Goal: Obtain resource: Obtain resource

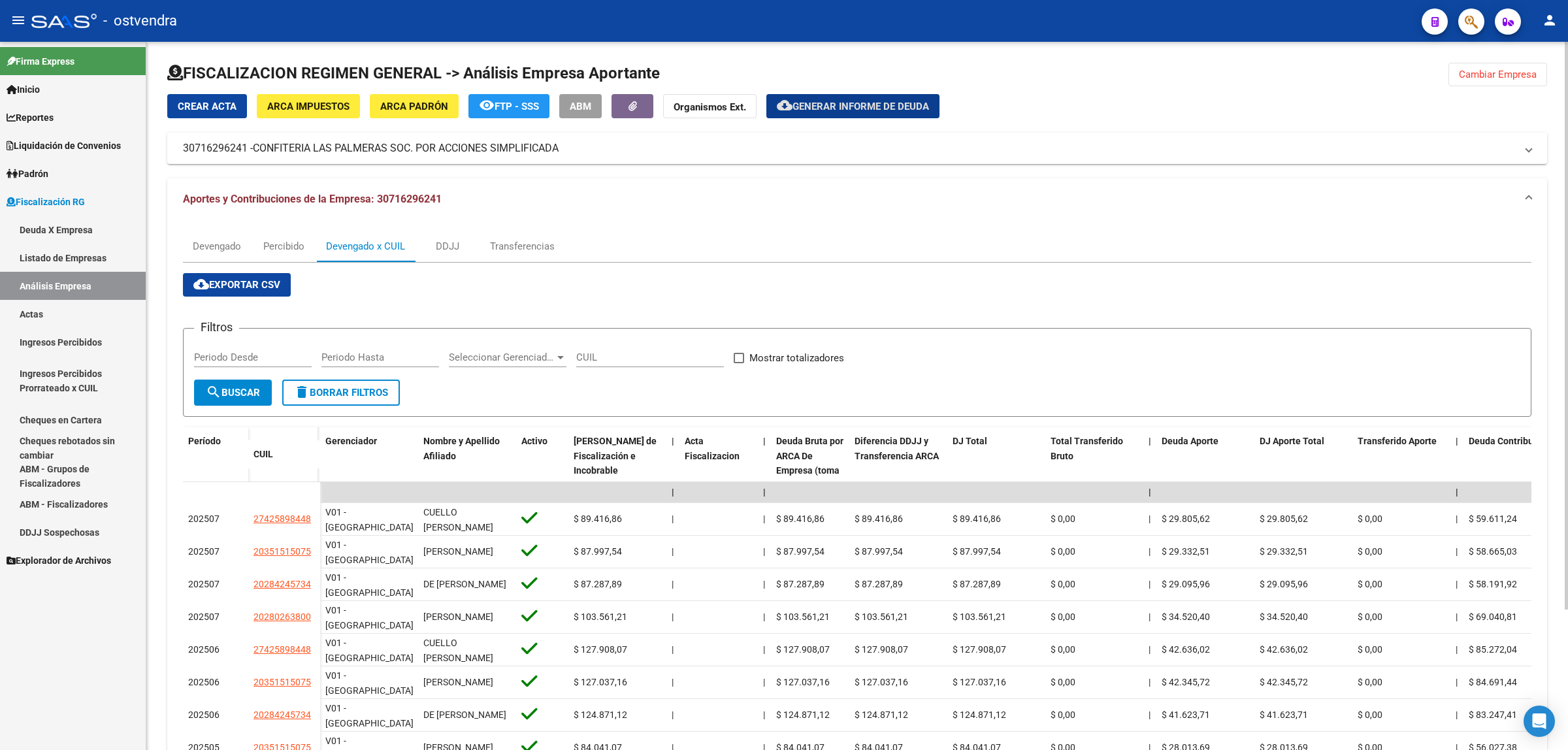
click at [1472, 77] on span "Cambiar Empresa" at bounding box center [1498, 74] width 78 height 12
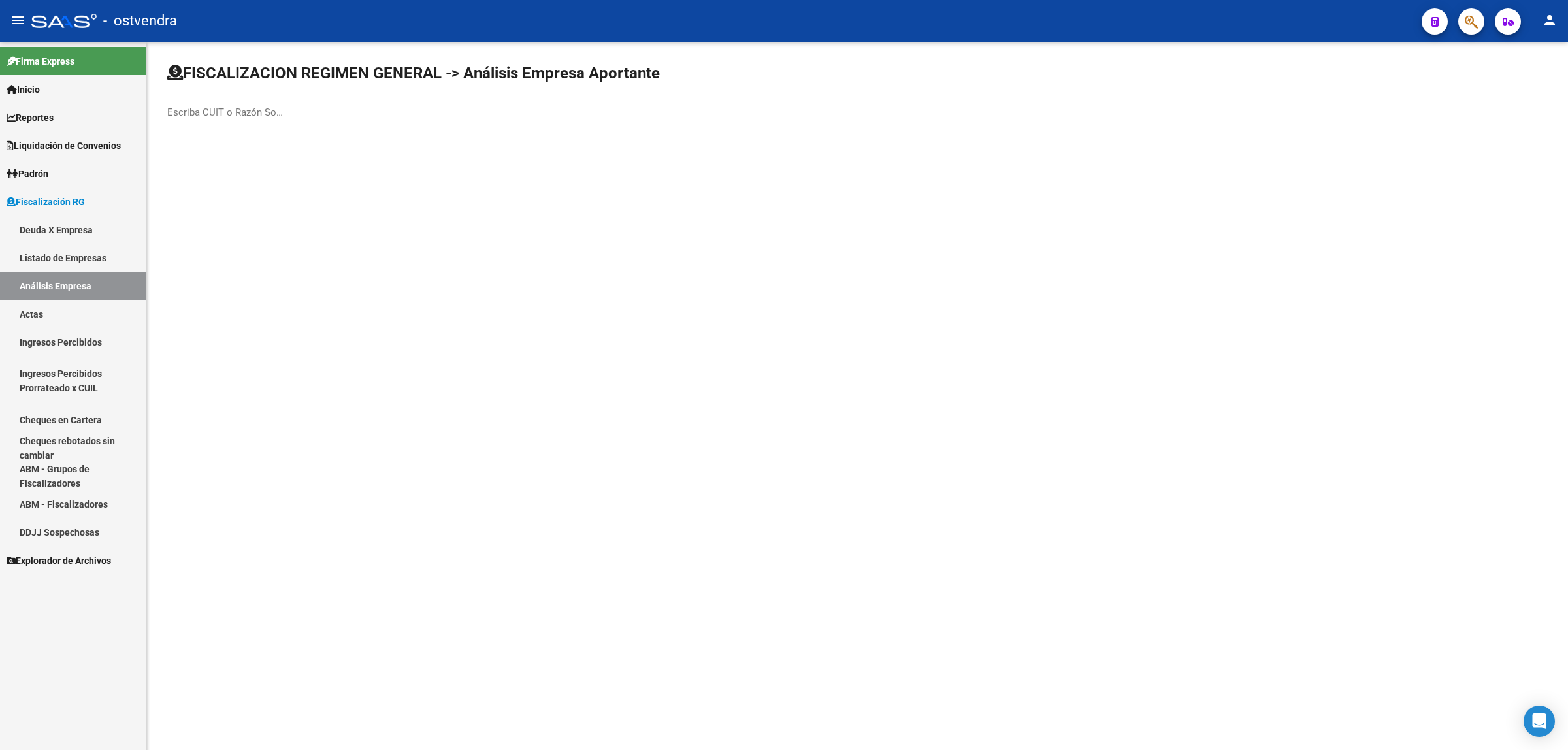
click at [183, 108] on input "Escriba CUIT o Razón Social para buscar" at bounding box center [226, 113] width 118 height 12
paste input "30559687134"
type input "30559687134"
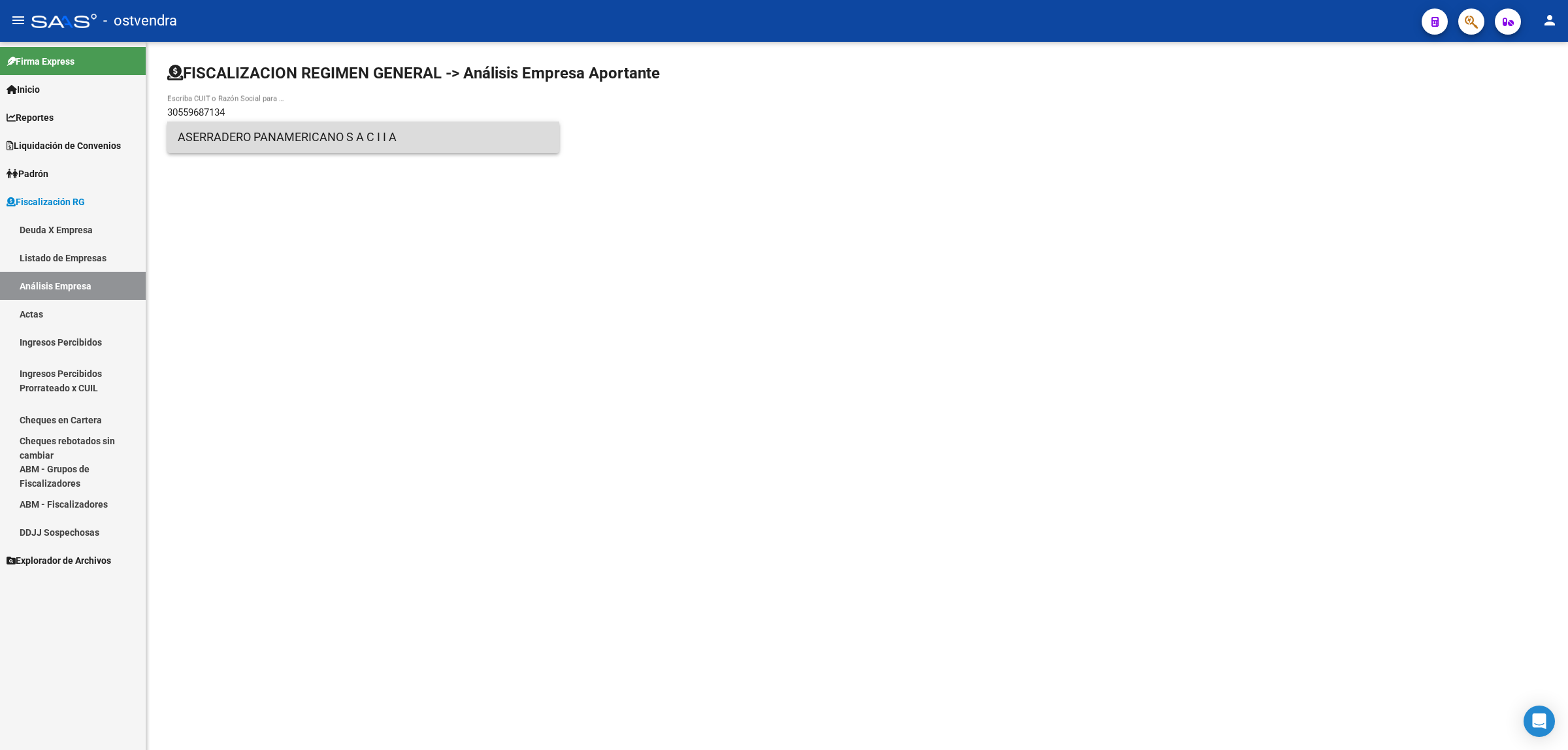
click at [321, 143] on span "ASERRADERO PANAMERICANO S A C I I A" at bounding box center [363, 138] width 371 height 32
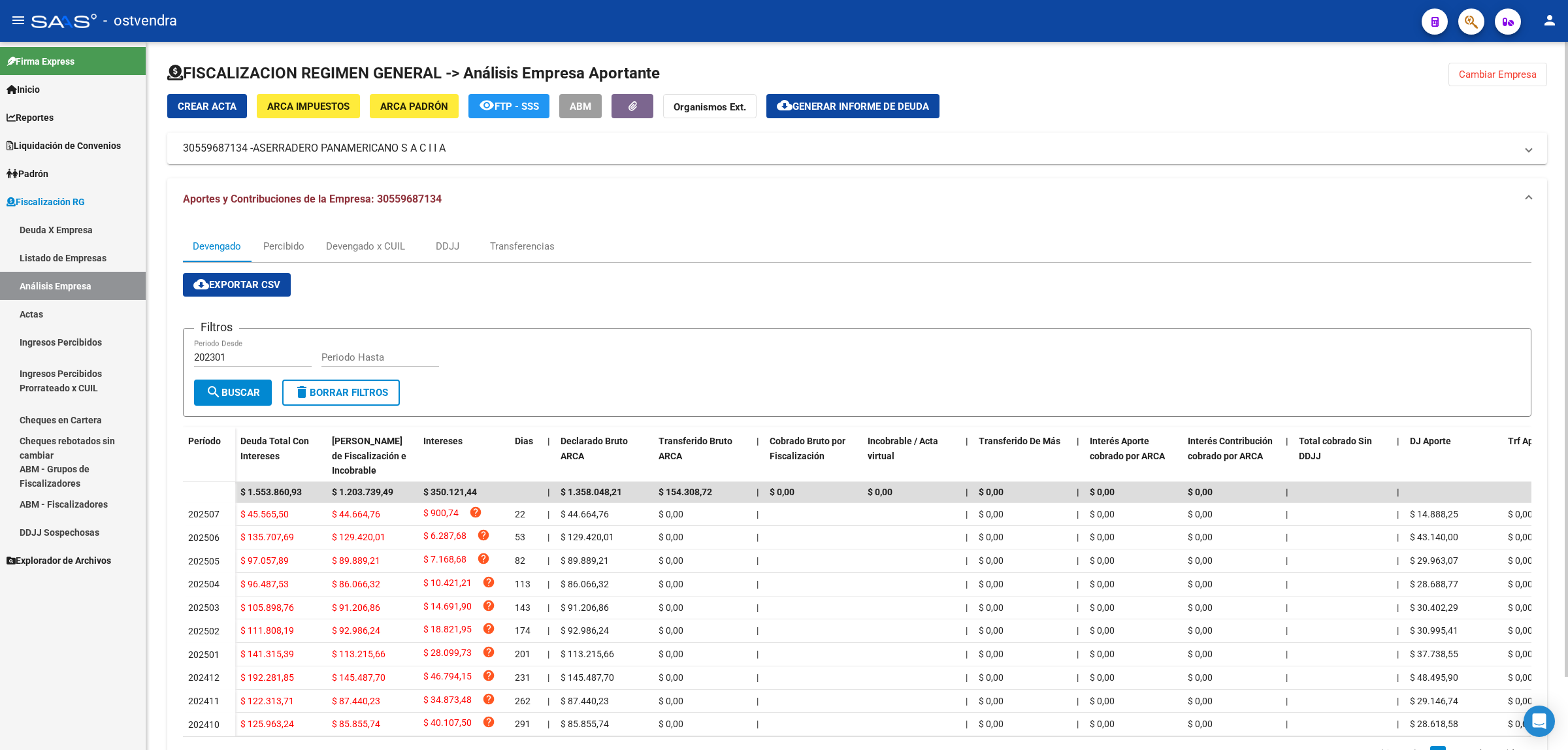
click at [238, 289] on button "cloud_download Exportar CSV" at bounding box center [237, 285] width 108 height 24
click at [387, 235] on div "Devengado x CUIL" at bounding box center [365, 246] width 99 height 32
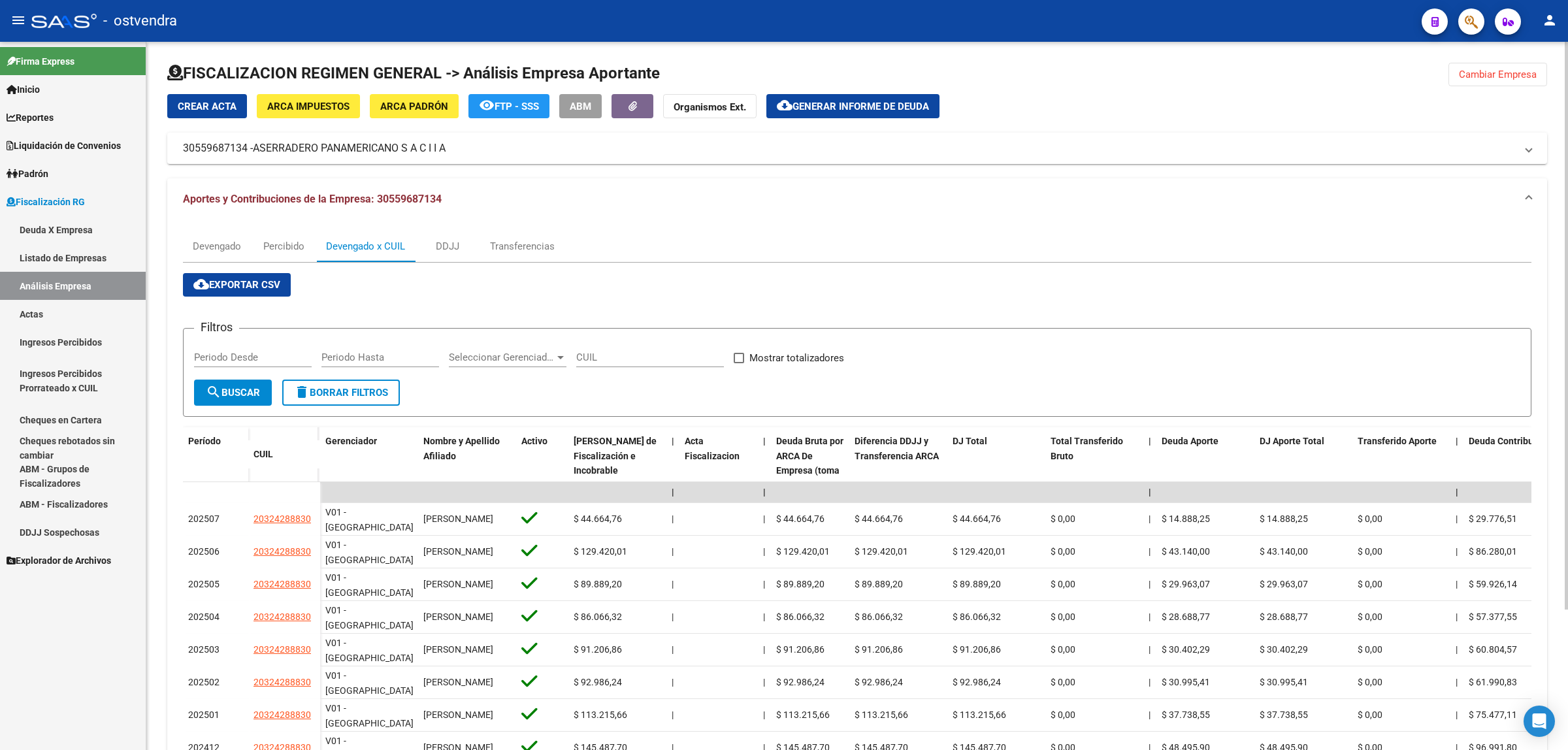
click at [250, 287] on span "cloud_download Exportar CSV" at bounding box center [237, 285] width 87 height 12
click at [844, 111] on span "Generar informe de deuda" at bounding box center [861, 107] width 137 height 12
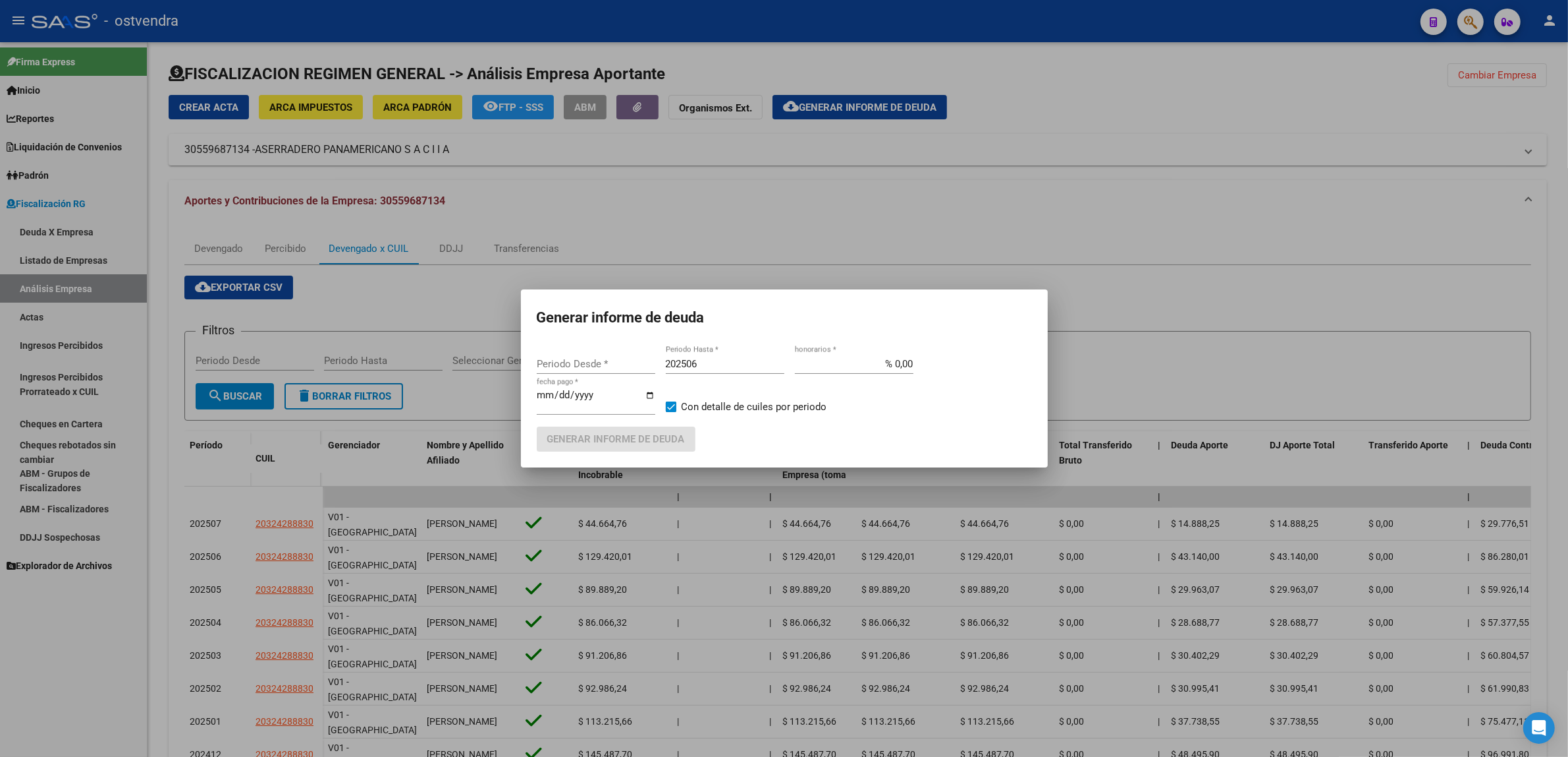
type input "202301"
click at [704, 365] on input "202506" at bounding box center [725, 364] width 119 height 12
type input "202509"
type input "[DATE]"
click at [654, 451] on mat-dialog-container "Generar informe de deuda 202301 Periodo Desde * 202509 Periodo Hasta * % 0,00 h…" at bounding box center [784, 378] width 527 height 178
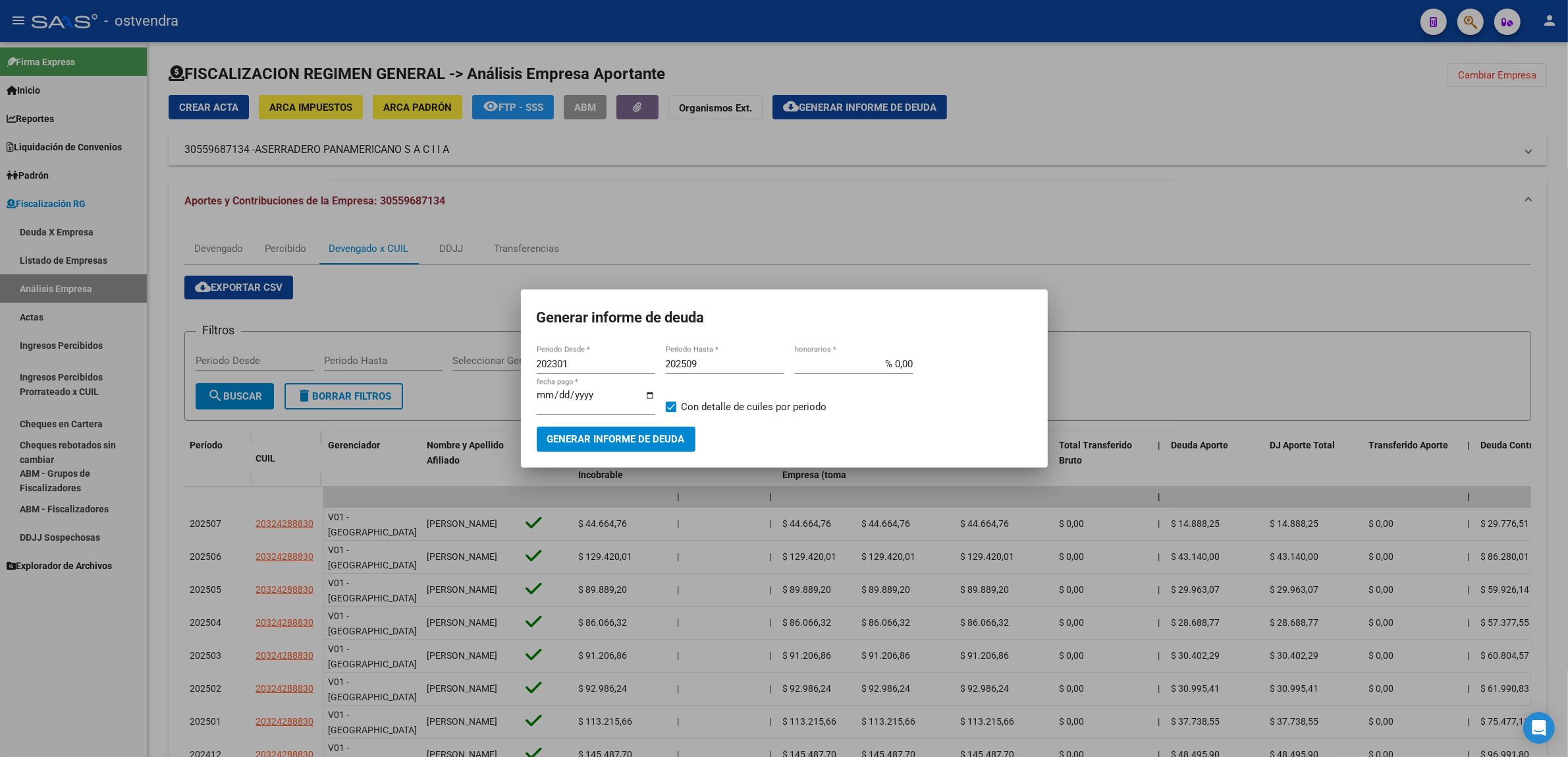
click at [662, 441] on span "Generar informe de deuda" at bounding box center [616, 439] width 138 height 12
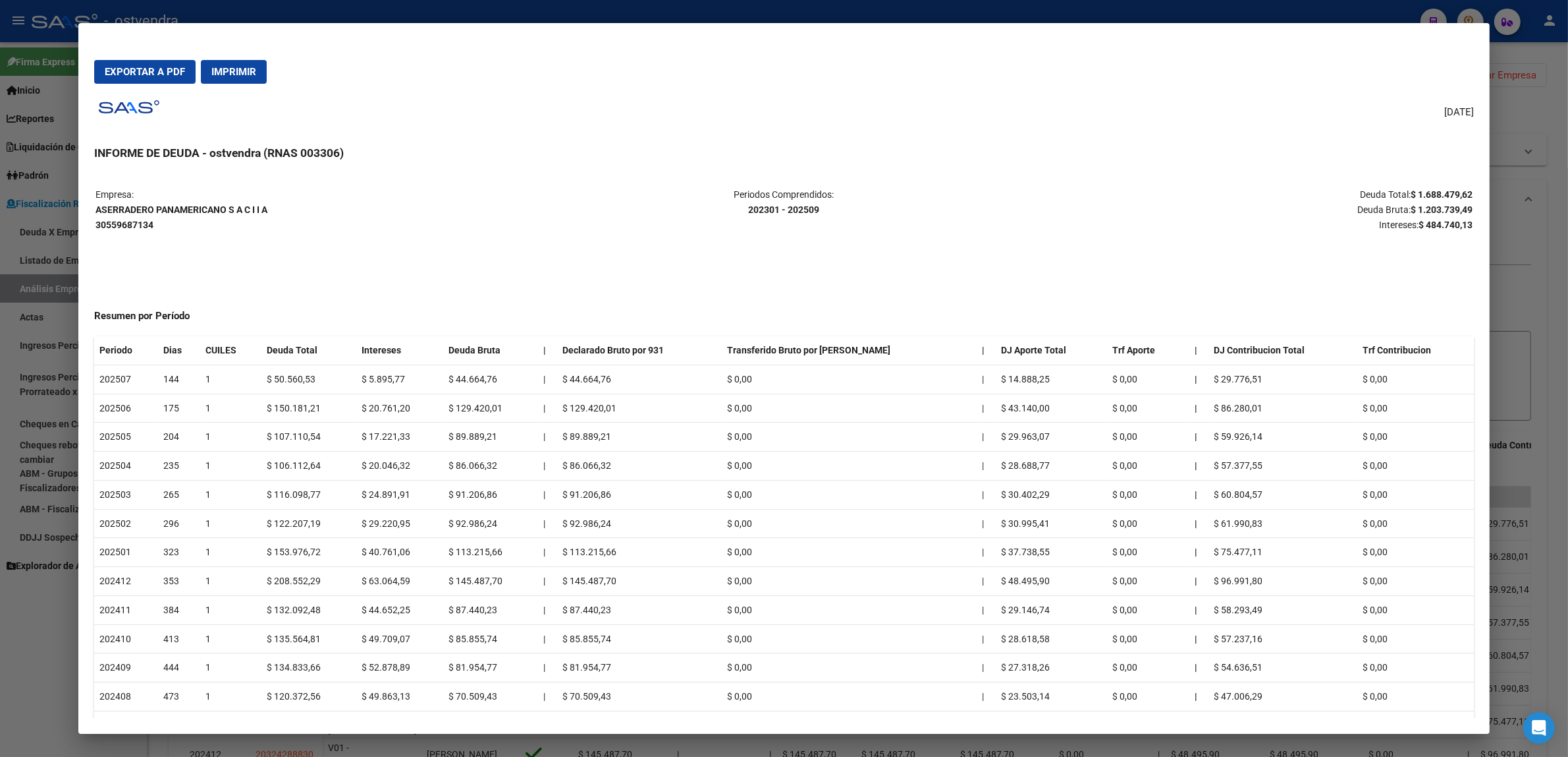
click at [155, 78] on button "Exportar a PDF" at bounding box center [145, 72] width 102 height 24
